Goal: Find specific page/section: Find specific page/section

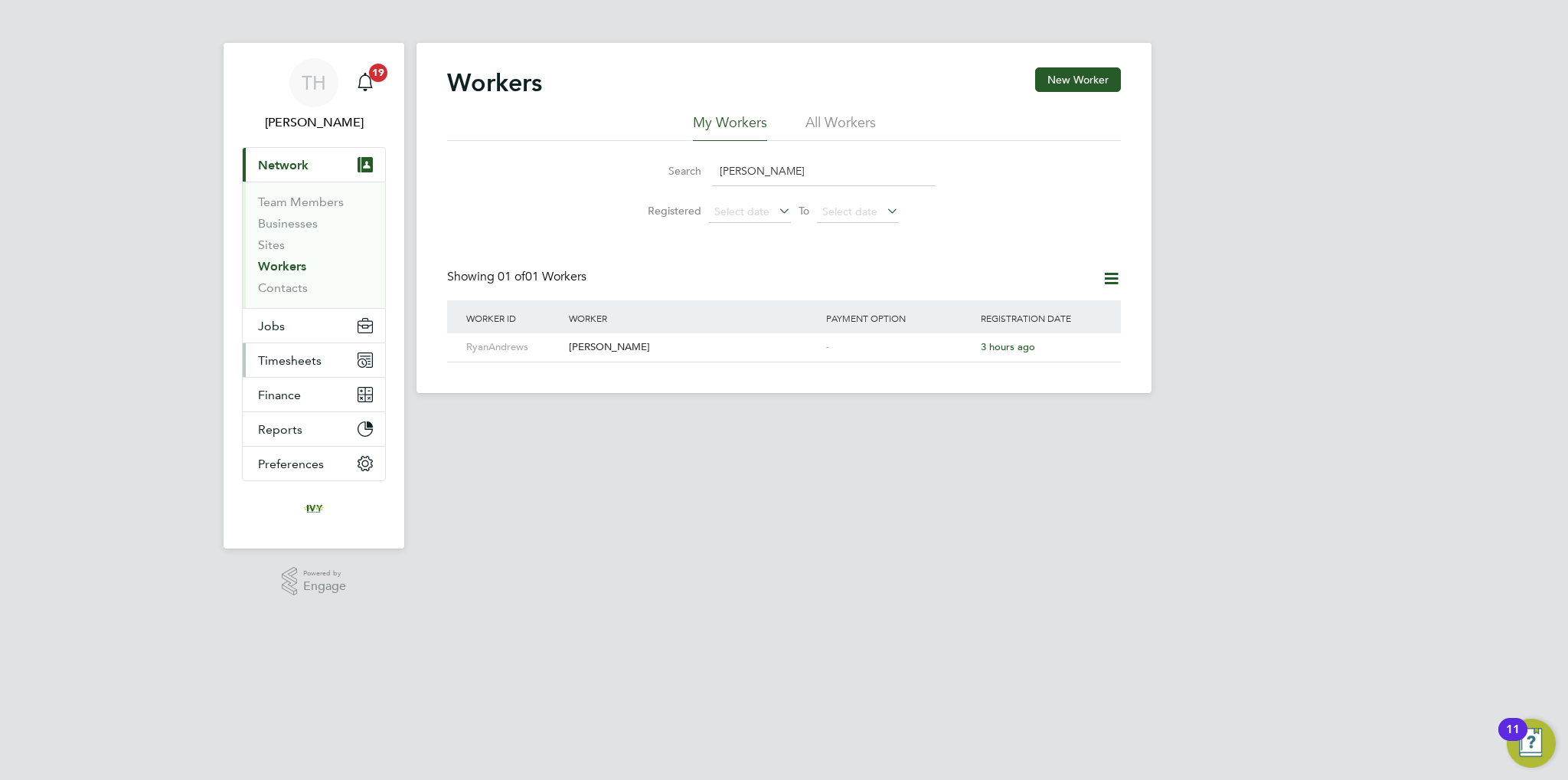
click at [278, 361] on span "Timesheets" at bounding box center [290, 360] width 64 height 14
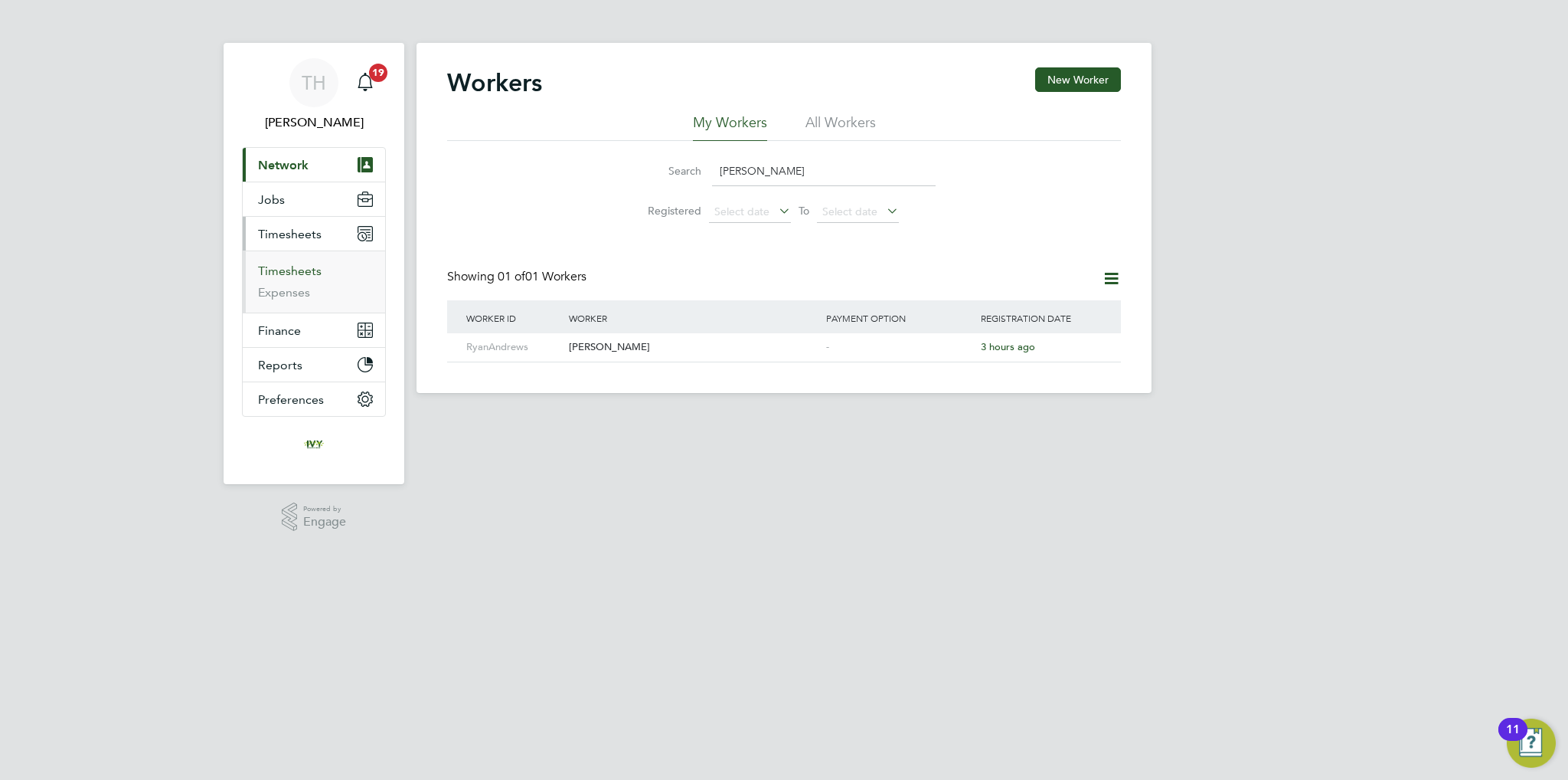
click at [289, 264] on link "Timesheets" at bounding box center [290, 270] width 64 height 14
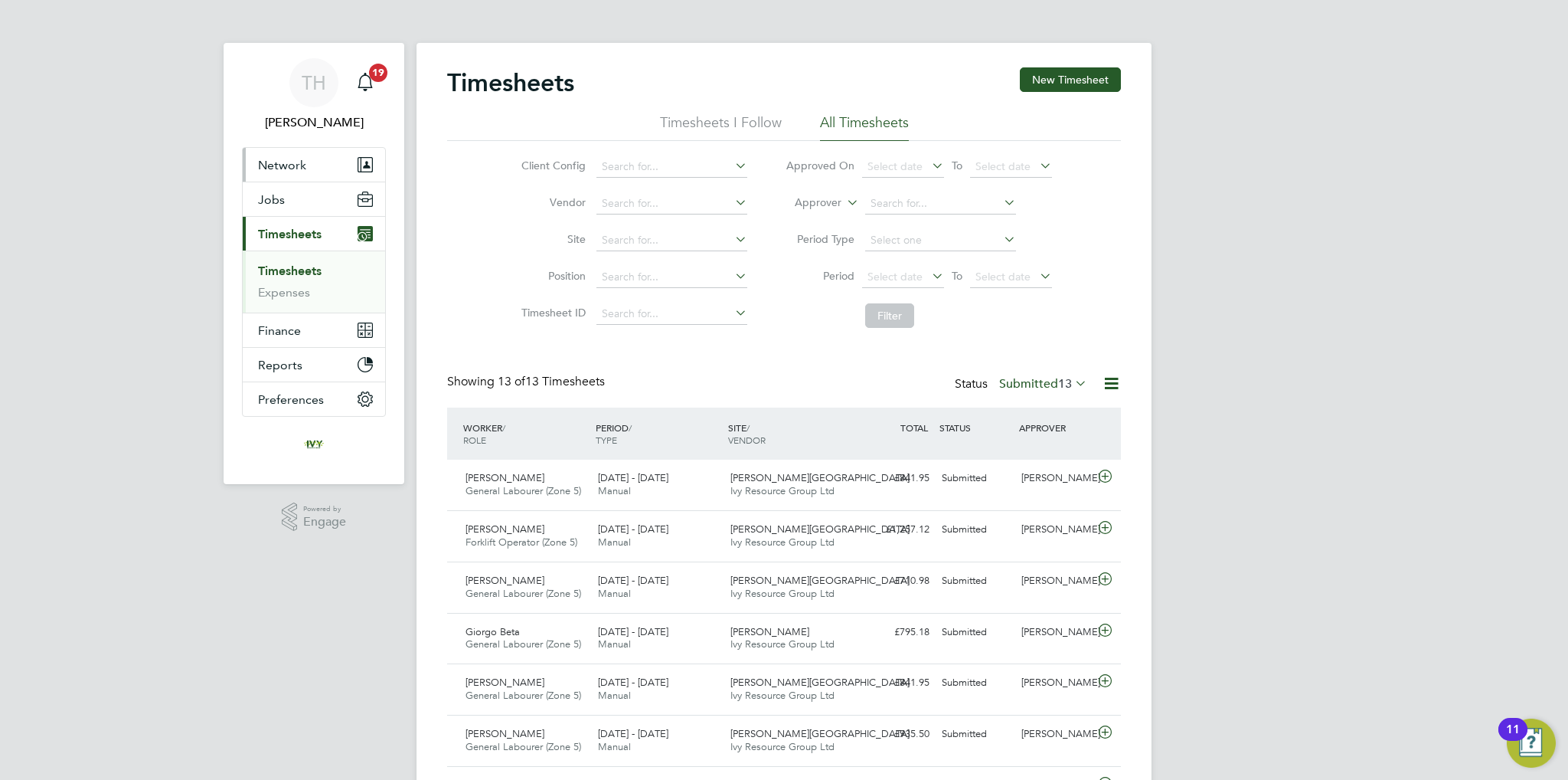
click at [301, 166] on span "Network" at bounding box center [283, 164] width 49 height 14
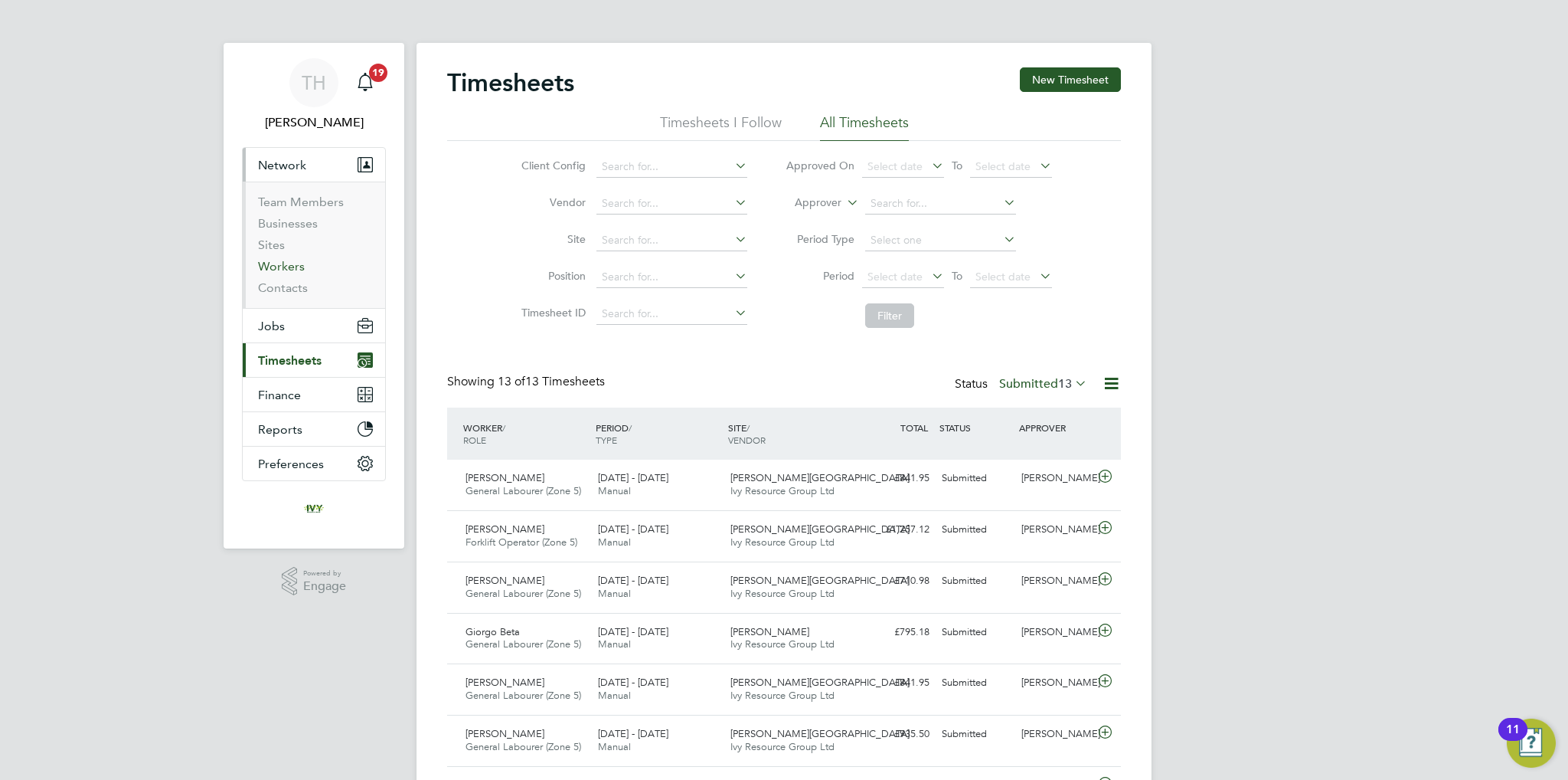
click at [300, 261] on link "Workers" at bounding box center [282, 266] width 47 height 14
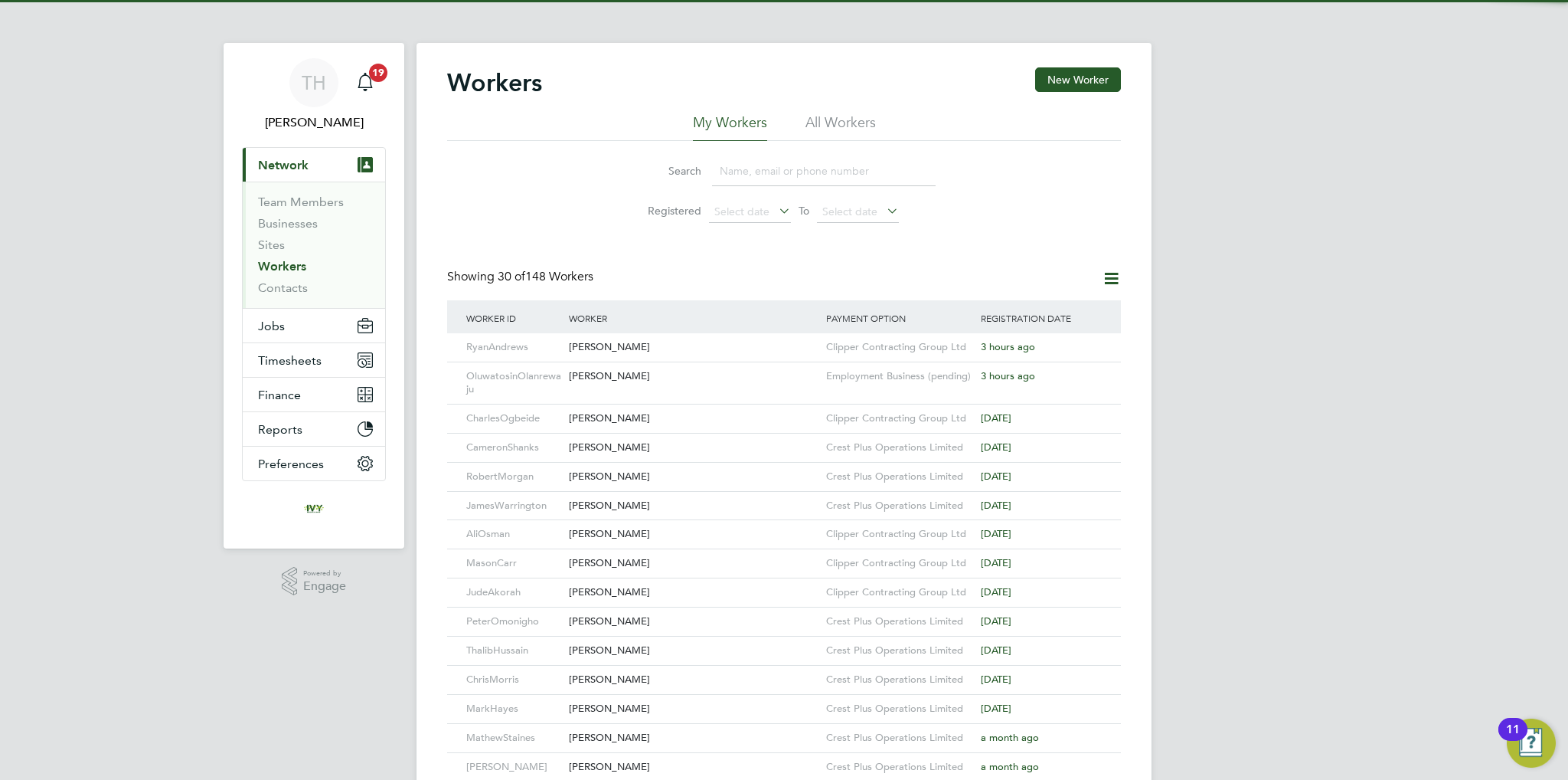
click at [781, 172] on input at bounding box center [823, 171] width 224 height 30
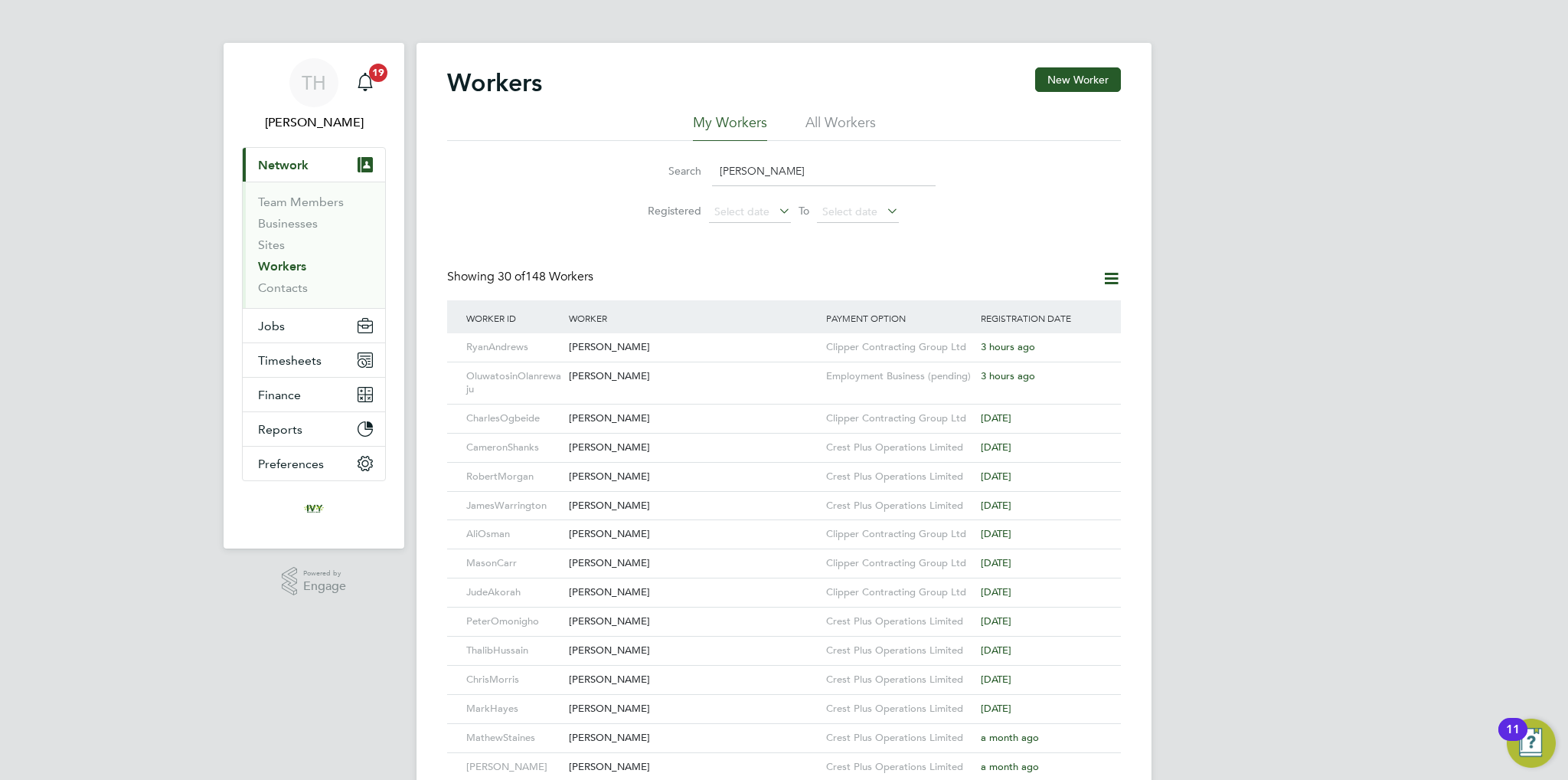
type input "james"
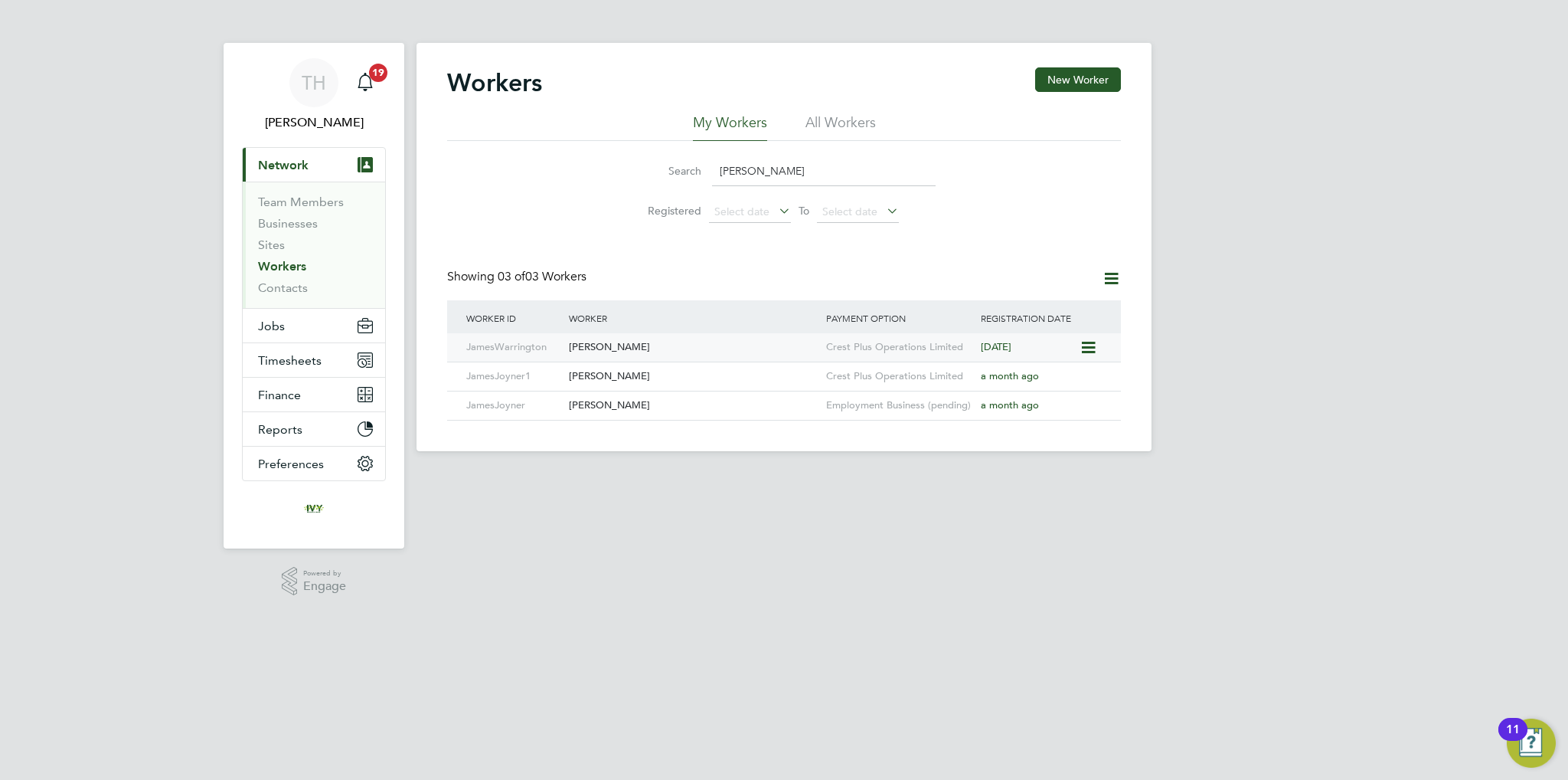
click at [989, 350] on span "[DATE]" at bounding box center [996, 347] width 31 height 13
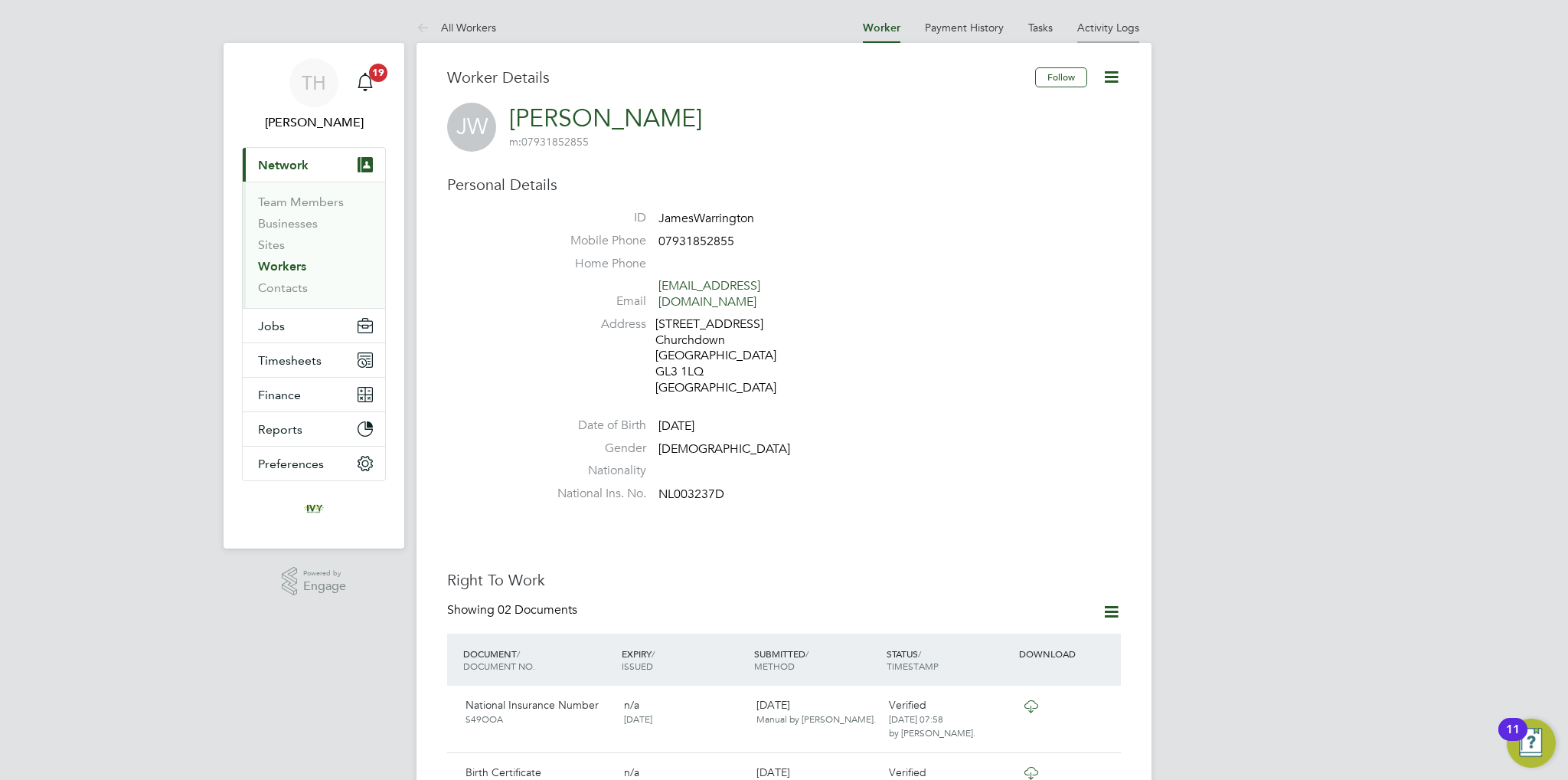
click at [1116, 31] on link "Activity Logs" at bounding box center [1109, 28] width 62 height 13
